Goal: Information Seeking & Learning: Learn about a topic

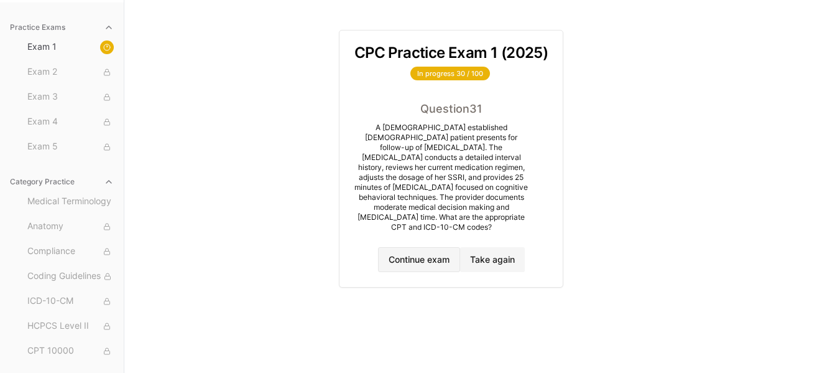
click at [416, 253] on button "Continue exam" at bounding box center [419, 259] width 82 height 25
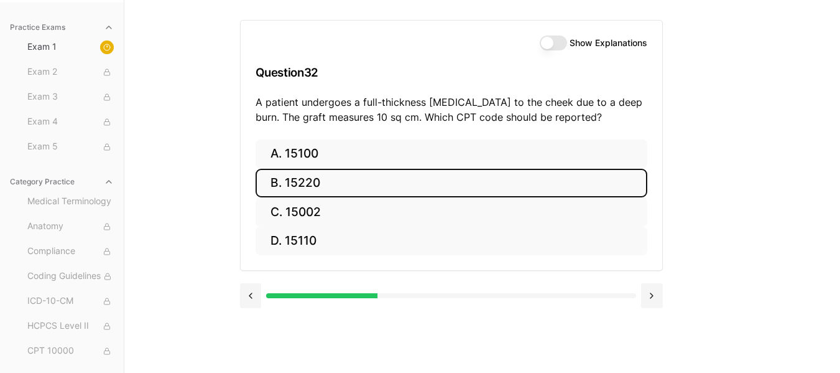
click at [398, 196] on button "B. 15220" at bounding box center [452, 183] width 392 height 29
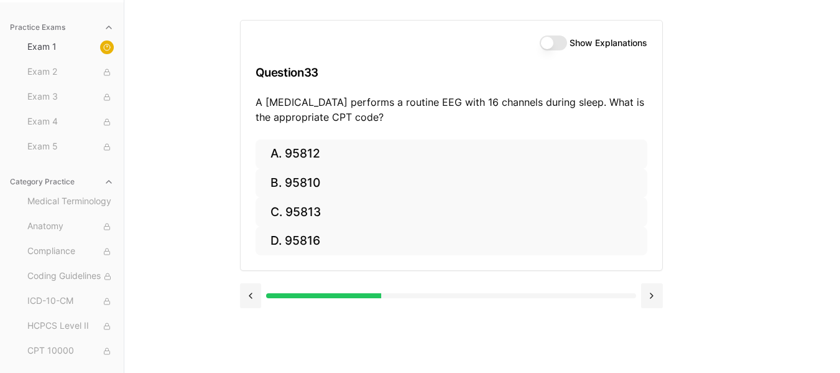
click at [542, 44] on button "Show Explanations" at bounding box center [553, 42] width 27 height 15
click at [256, 287] on button at bounding box center [251, 295] width 22 height 25
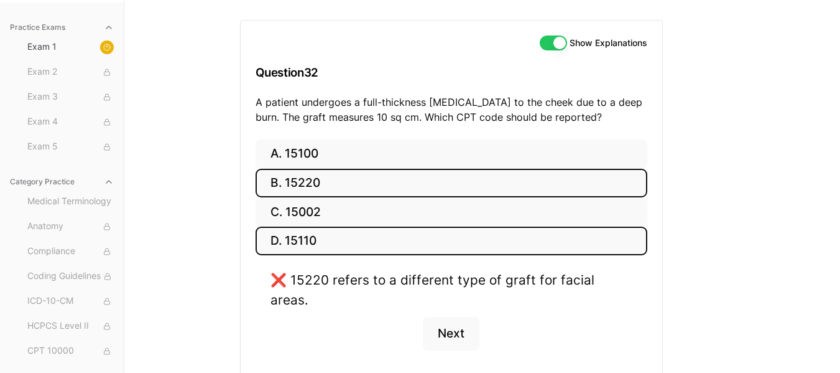
click at [328, 244] on button "D. 15110" at bounding box center [452, 240] width 392 height 29
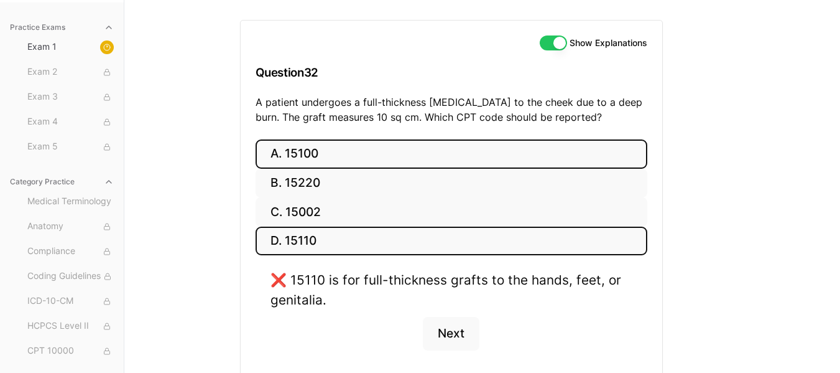
click at [326, 154] on button "A. 15100" at bounding box center [452, 153] width 392 height 29
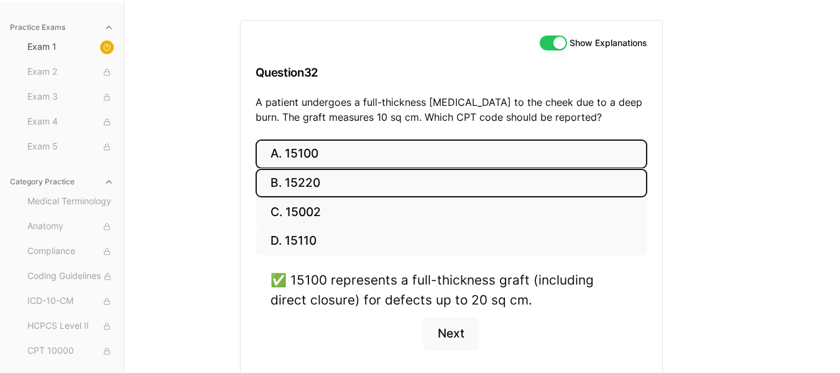
click at [330, 189] on button "B. 15220" at bounding box center [452, 183] width 392 height 29
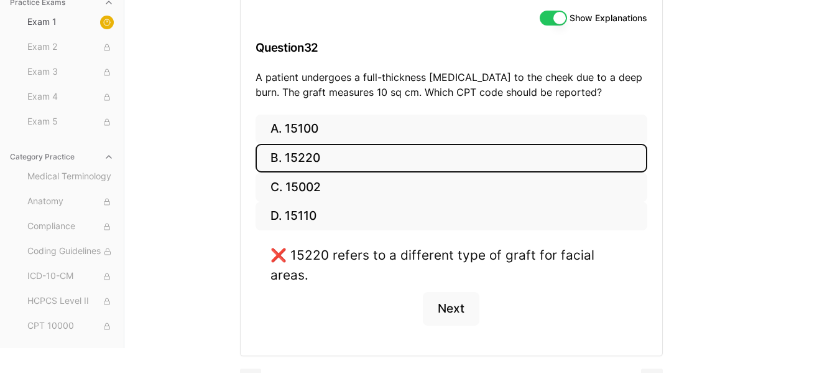
scroll to position [140, 0]
click at [471, 291] on button "Next" at bounding box center [451, 308] width 57 height 34
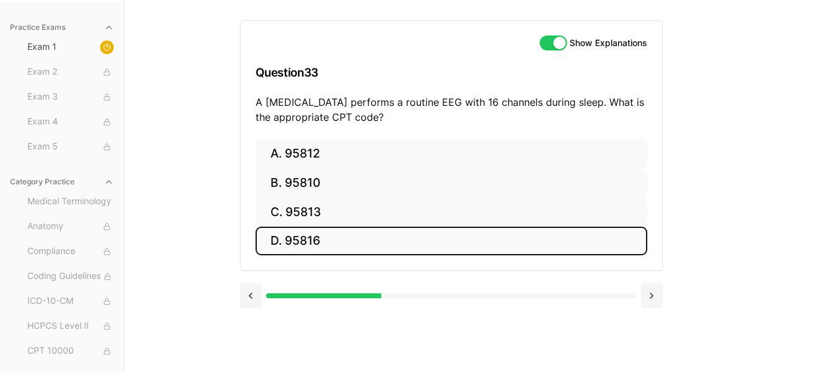
click at [312, 246] on button "D. 95816" at bounding box center [452, 240] width 392 height 29
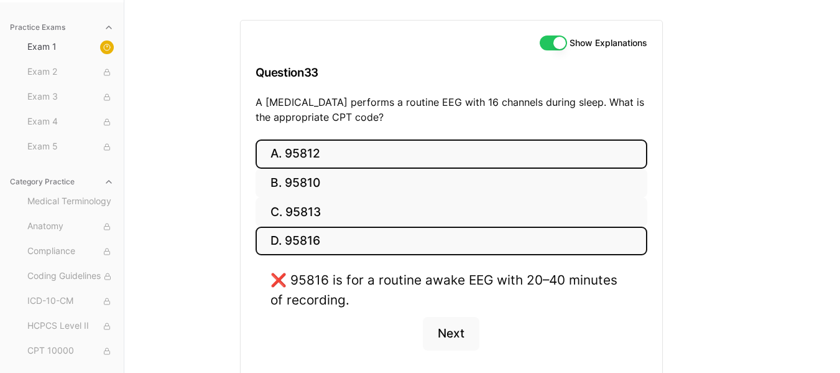
click at [331, 147] on button "A. 95812" at bounding box center [452, 153] width 392 height 29
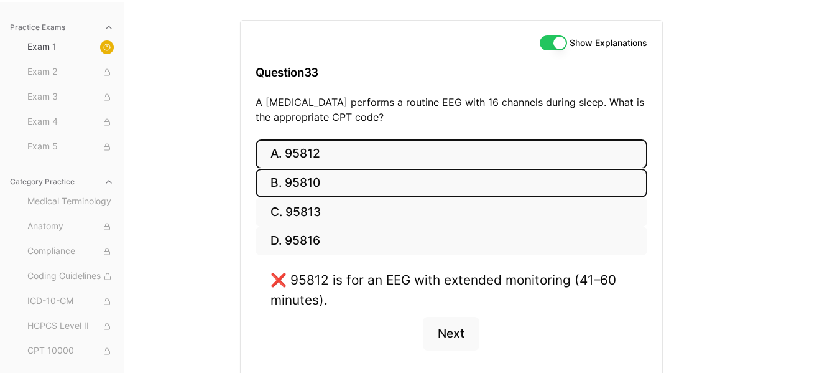
click at [335, 175] on button "B. 95810" at bounding box center [452, 183] width 392 height 29
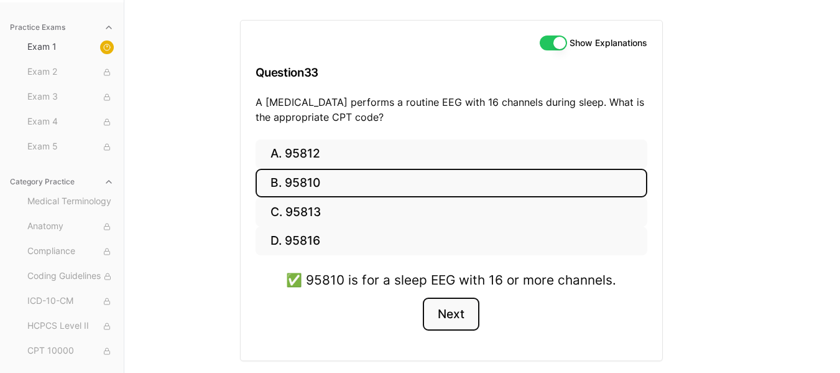
click at [438, 316] on button "Next" at bounding box center [451, 314] width 57 height 34
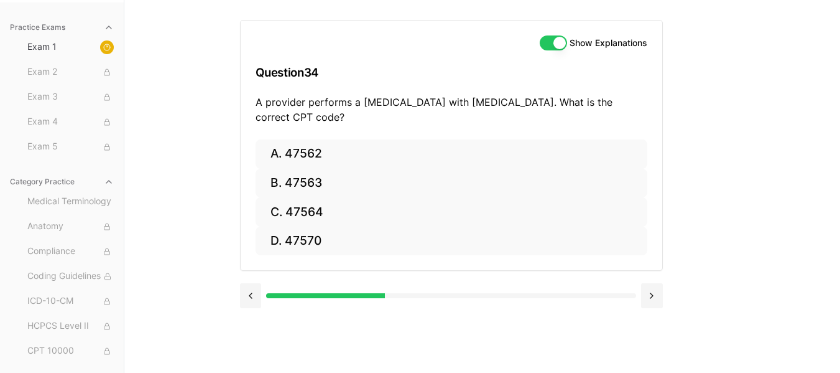
scroll to position [0, 0]
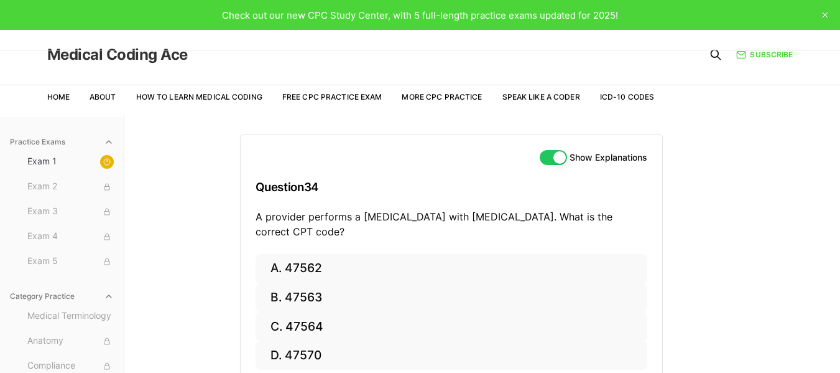
click at [89, 57] on link "Medical Coding Ace" at bounding box center [117, 54] width 141 height 15
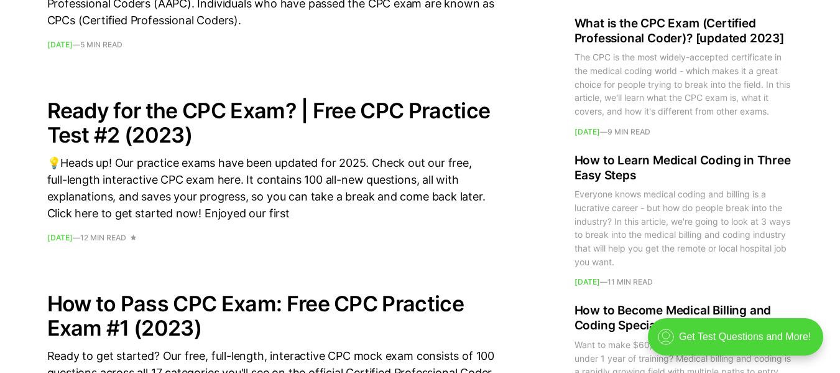
scroll to position [1660, 0]
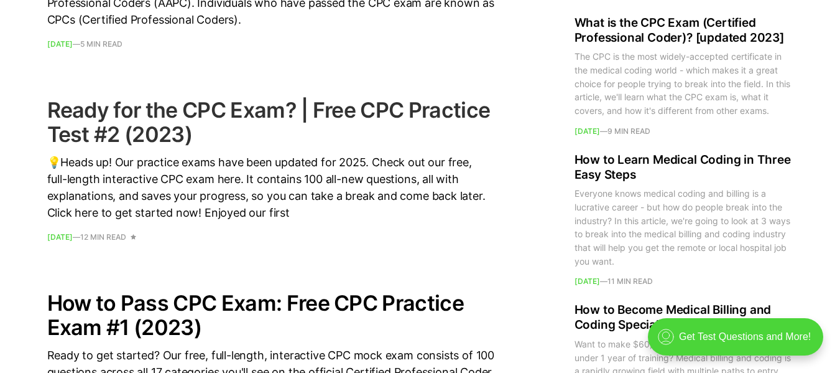
click at [177, 114] on h2 "Ready for the CPC Exam? | Free CPC Practice Test #2 (2023)" at bounding box center [271, 122] width 448 height 49
